Goal: Navigation & Orientation: Find specific page/section

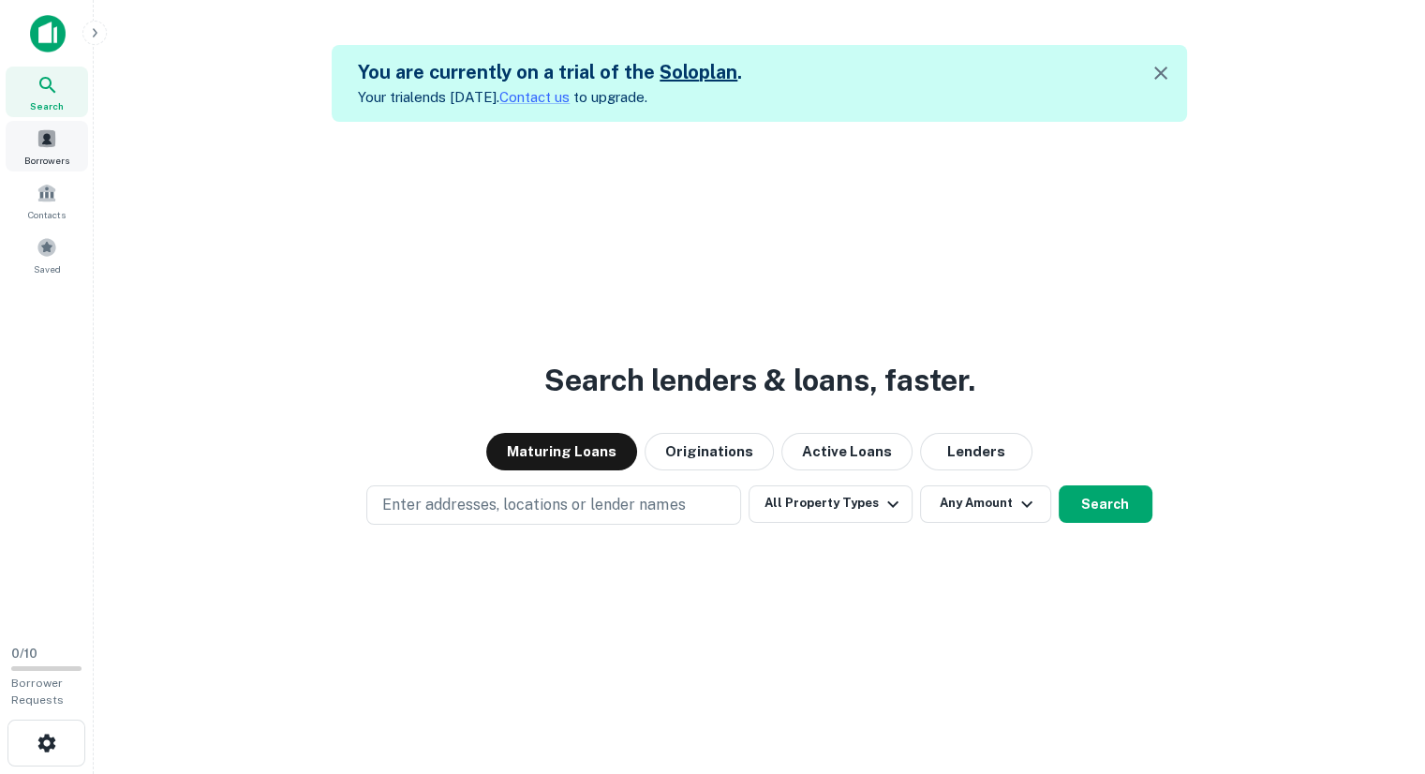
click at [39, 151] on div "Borrowers" at bounding box center [47, 146] width 82 height 51
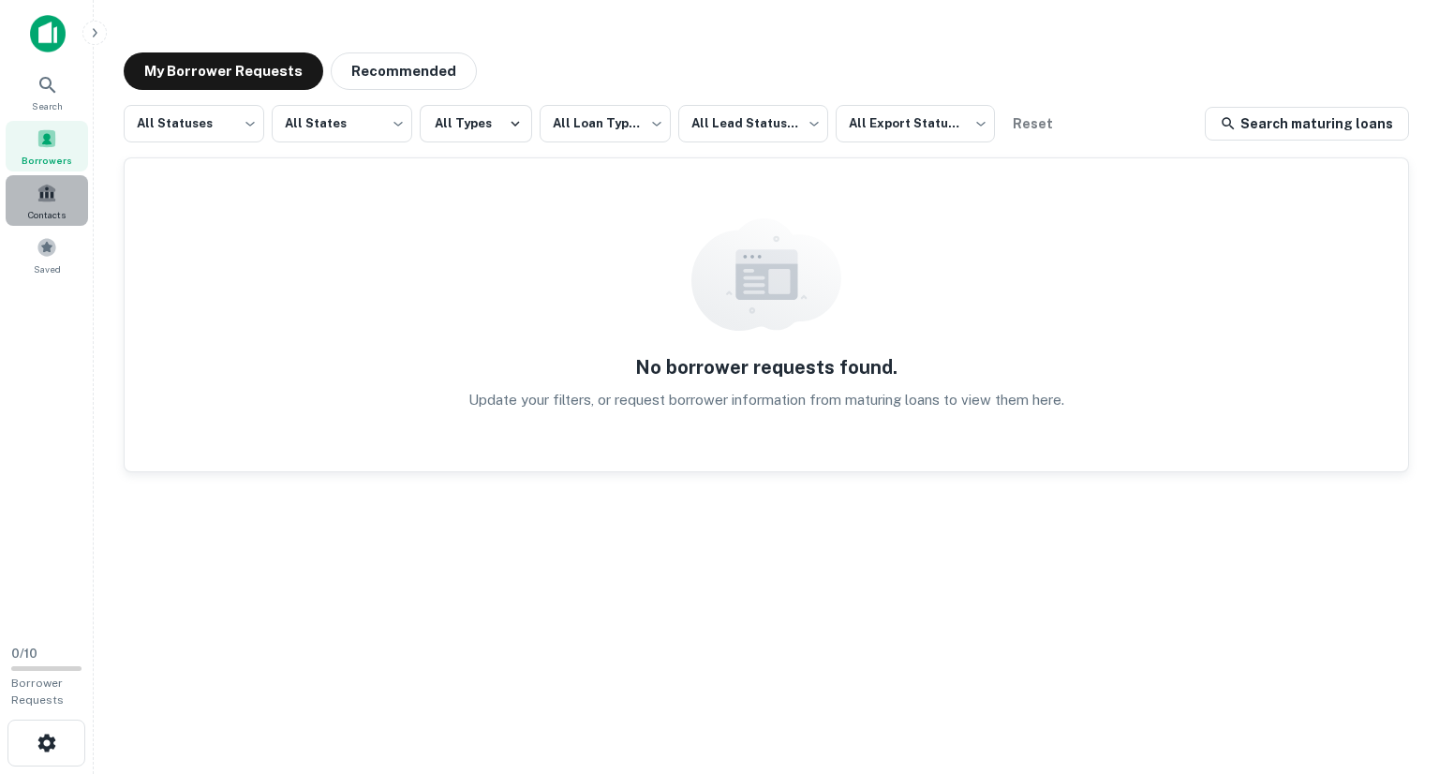
click at [54, 196] on span at bounding box center [47, 193] width 21 height 21
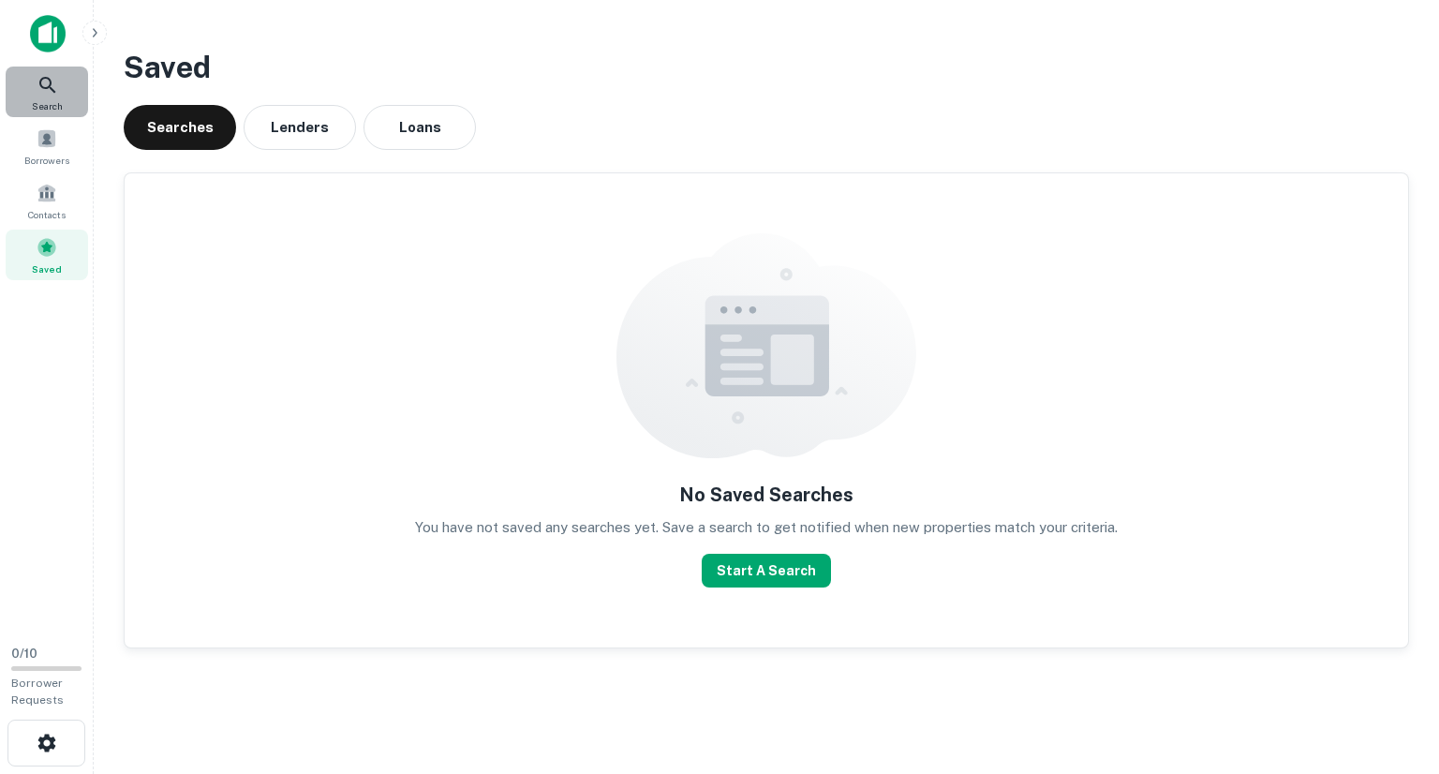
click at [55, 92] on icon at bounding box center [48, 85] width 22 height 22
